Goal: Find specific page/section: Find specific page/section

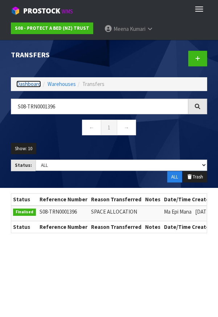
click at [32, 82] on link "Dashboard" at bounding box center [28, 83] width 25 height 7
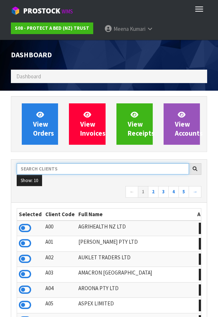
click at [103, 170] on input "text" at bounding box center [103, 168] width 172 height 11
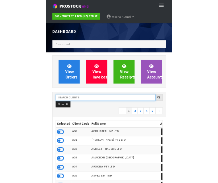
scroll to position [570, 207]
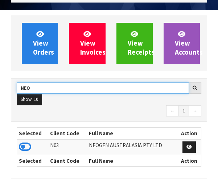
type input "NEO"
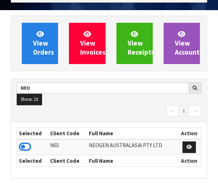
click at [30, 151] on icon at bounding box center [25, 147] width 12 height 11
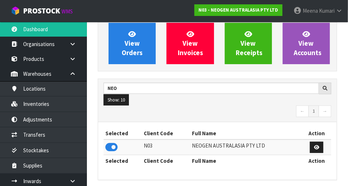
scroll to position [610, 250]
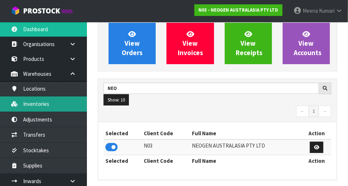
click at [57, 105] on link "Inventories" at bounding box center [43, 103] width 87 height 15
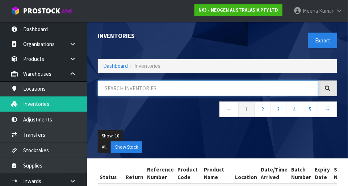
click at [166, 95] on input "text" at bounding box center [208, 88] width 221 height 16
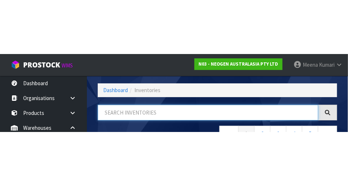
scroll to position [49, 0]
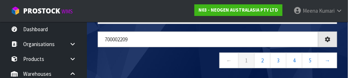
click at [189, 62] on nav "← 1 2 3 4 5 →" at bounding box center [218, 62] width 240 height 18
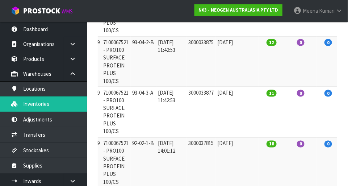
scroll to position [0, 0]
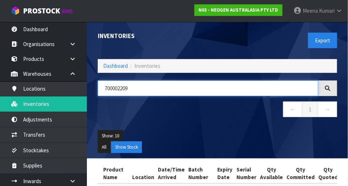
click at [185, 94] on input "700002209" at bounding box center [208, 88] width 221 height 16
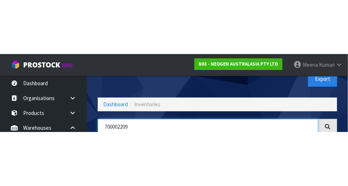
scroll to position [49, 0]
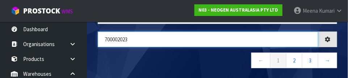
type input "700002023"
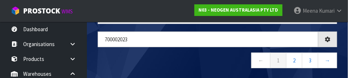
click at [159, 66] on nav "← 1 2 3 →" at bounding box center [218, 62] width 240 height 18
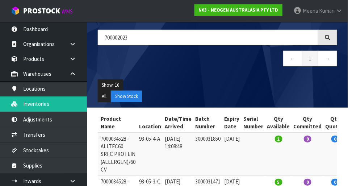
scroll to position [0, 0]
